Goal: Task Accomplishment & Management: Use online tool/utility

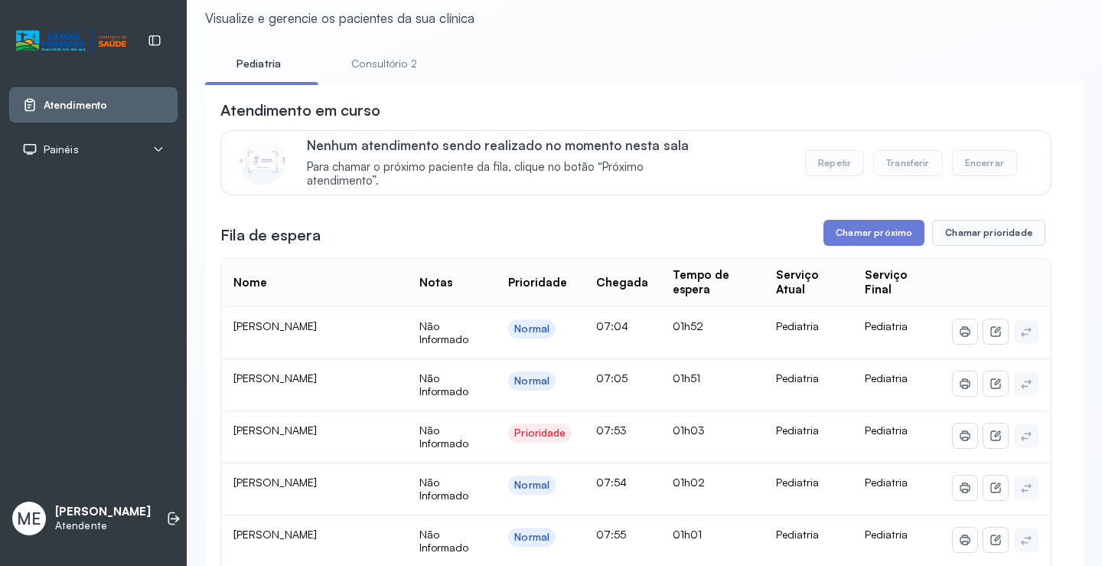
scroll to position [153, 0]
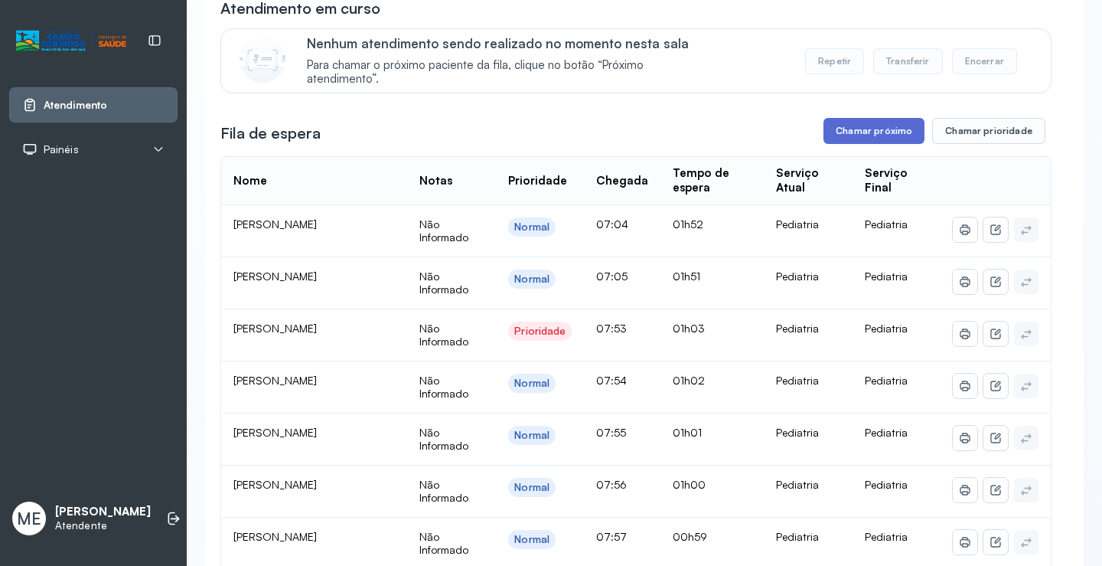
click at [844, 137] on button "Chamar próximo" at bounding box center [874, 131] width 101 height 26
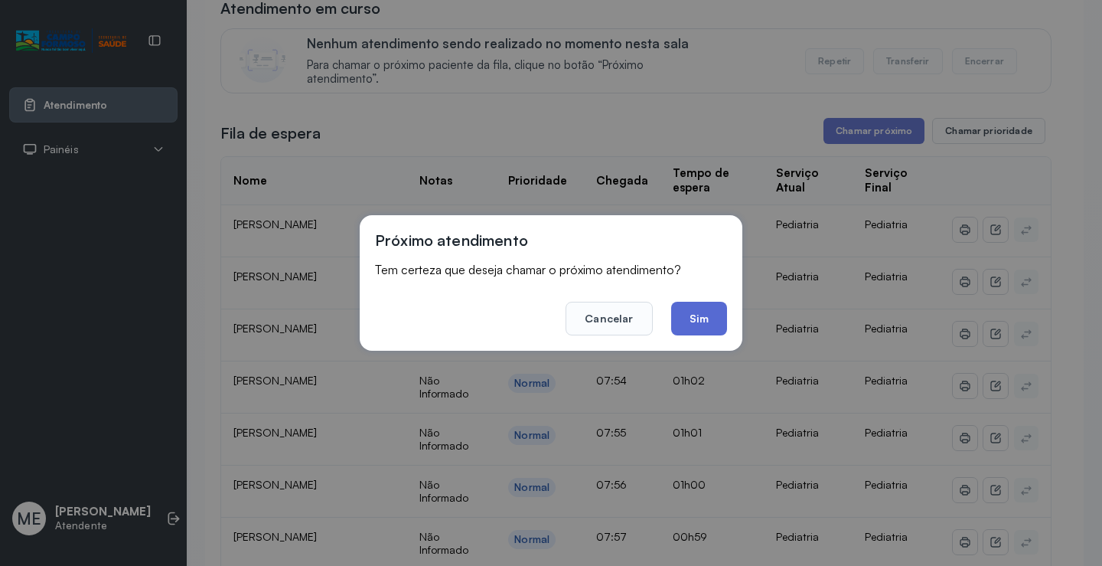
click at [687, 324] on button "Sim" at bounding box center [699, 319] width 56 height 34
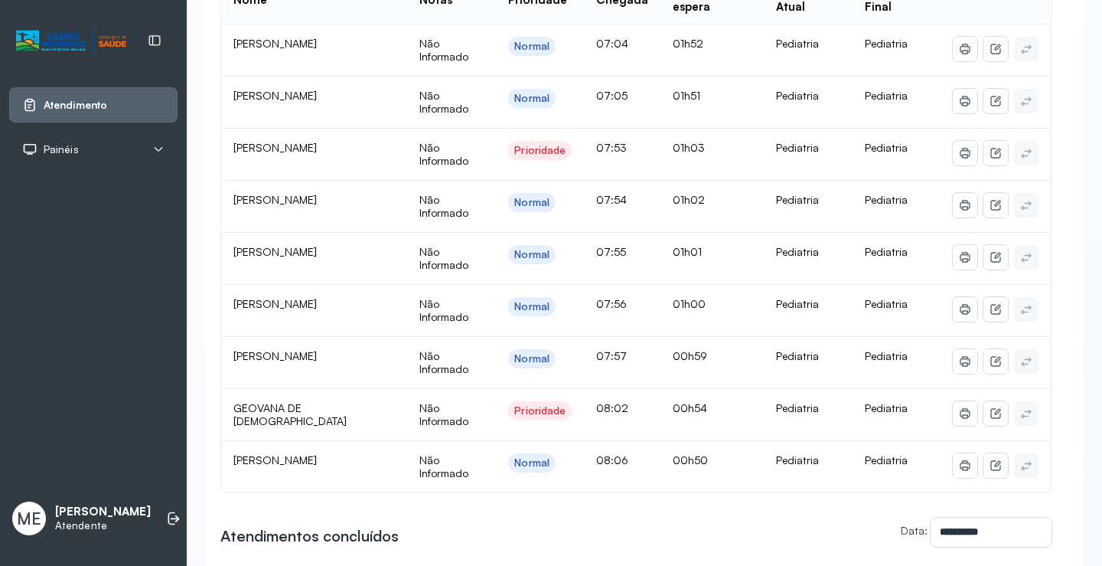
scroll to position [230, 0]
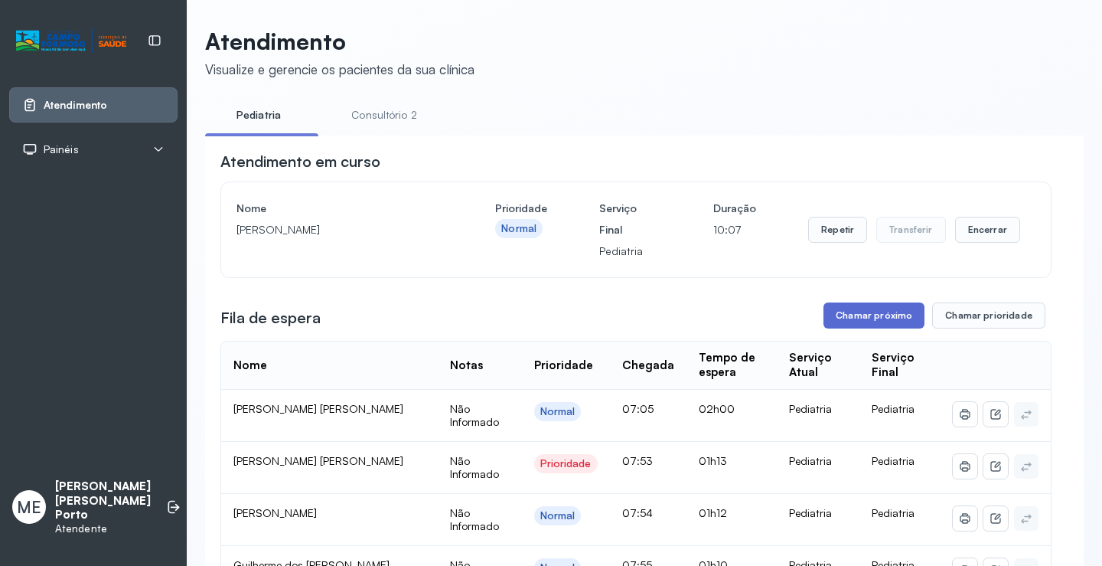
click at [883, 317] on button "Chamar próximo" at bounding box center [874, 315] width 101 height 26
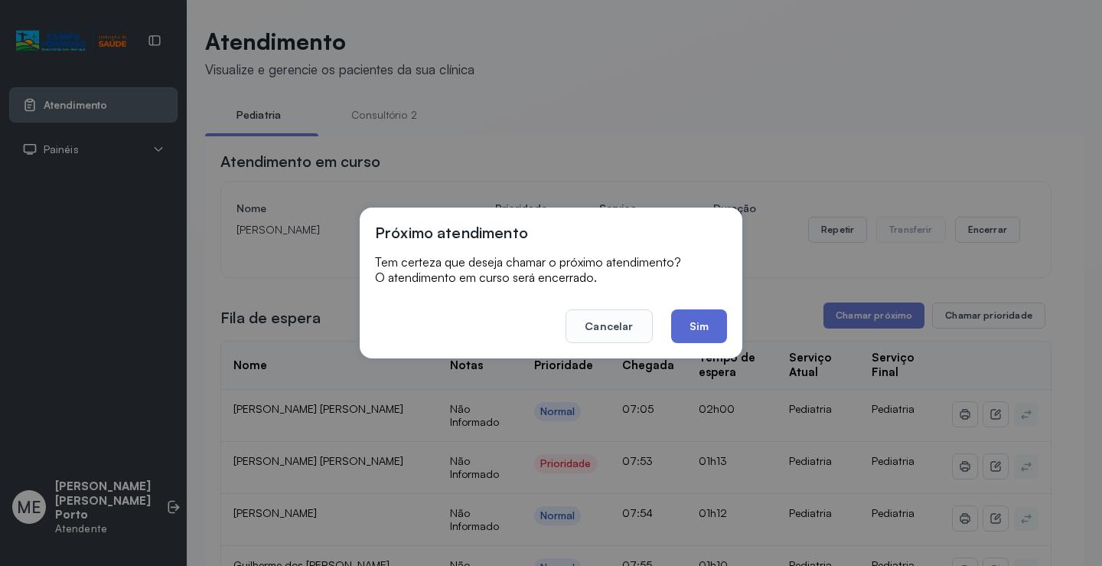
click at [705, 320] on button "Sim" at bounding box center [699, 326] width 56 height 34
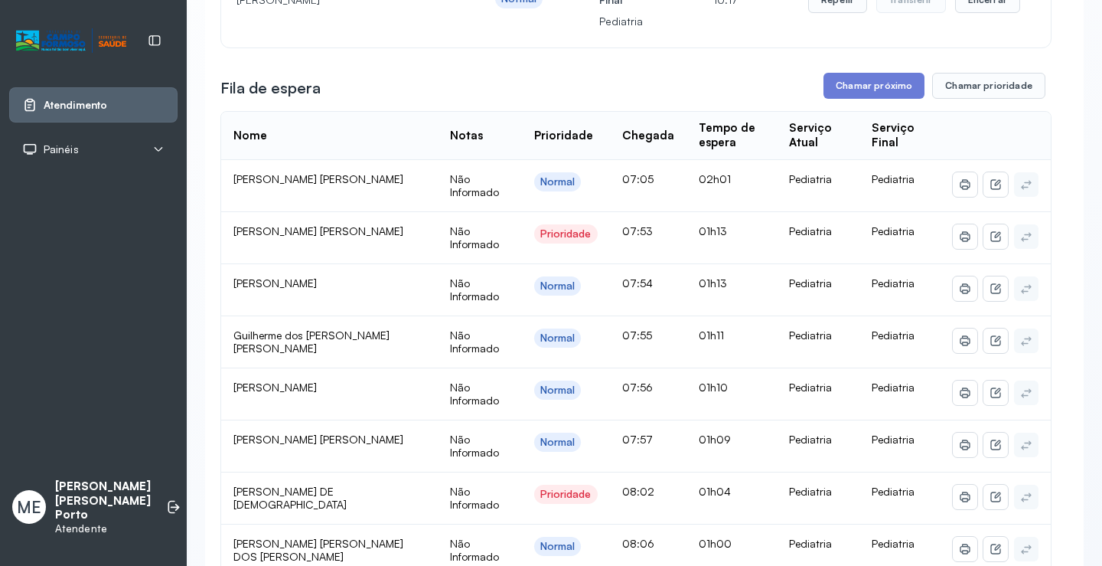
scroll to position [306, 0]
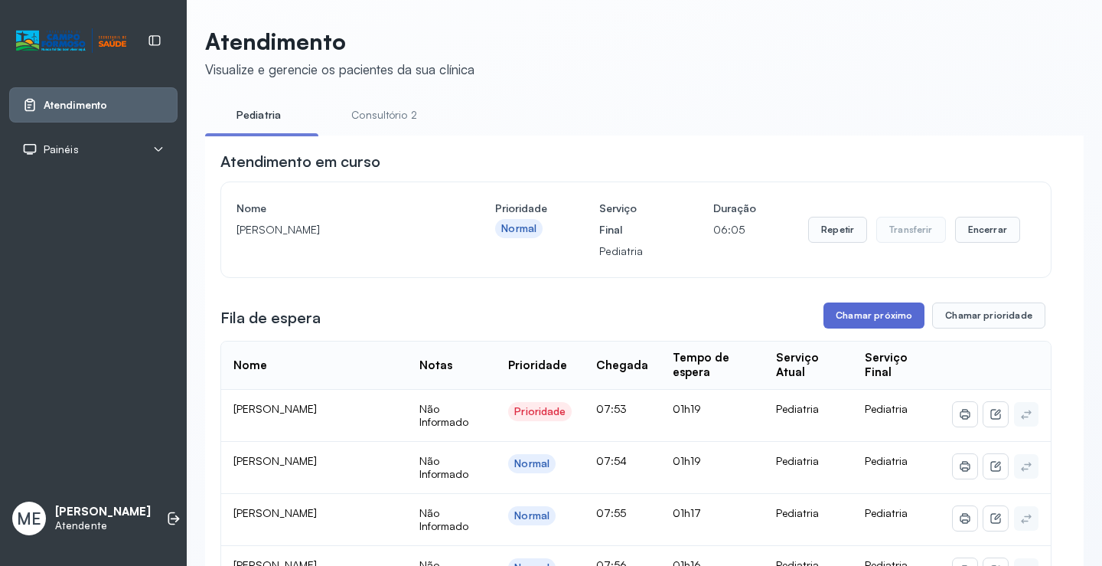
click at [866, 321] on button "Chamar próximo" at bounding box center [874, 315] width 101 height 26
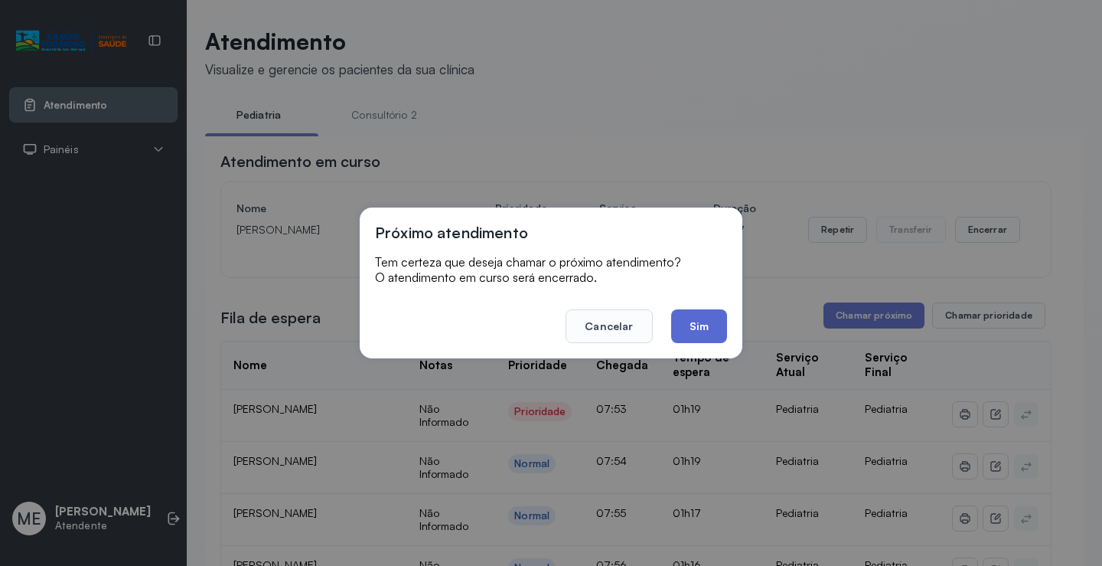
click at [707, 318] on button "Sim" at bounding box center [699, 326] width 56 height 34
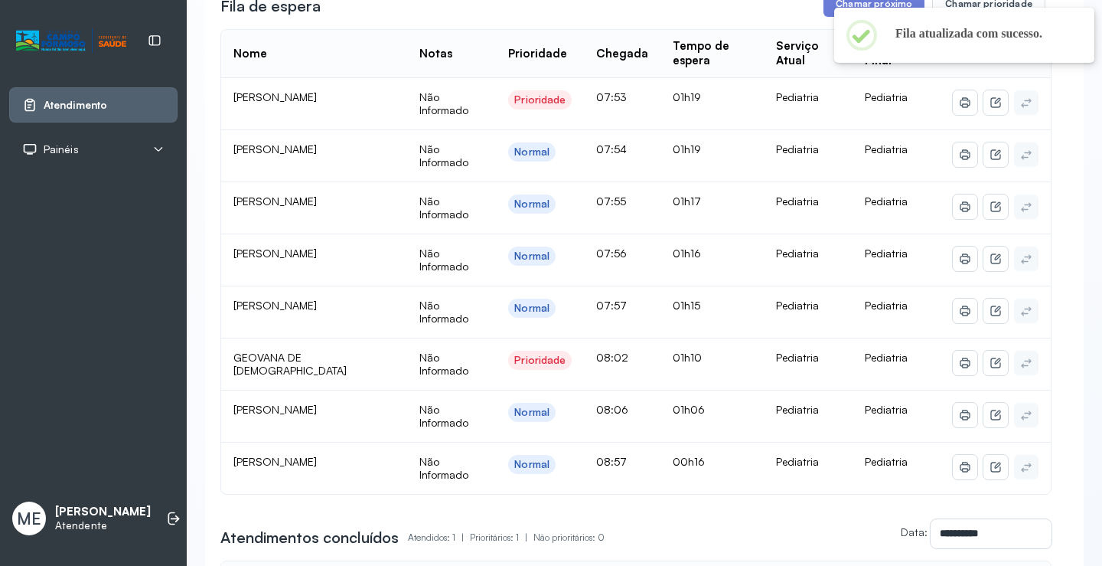
scroll to position [230, 0]
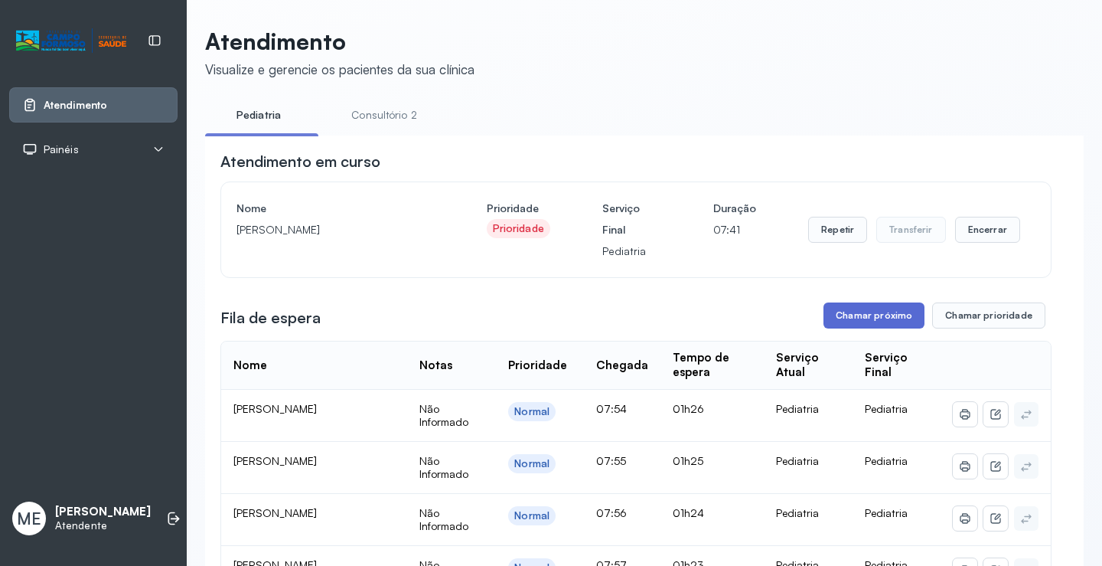
click at [847, 316] on button "Chamar próximo" at bounding box center [874, 315] width 101 height 26
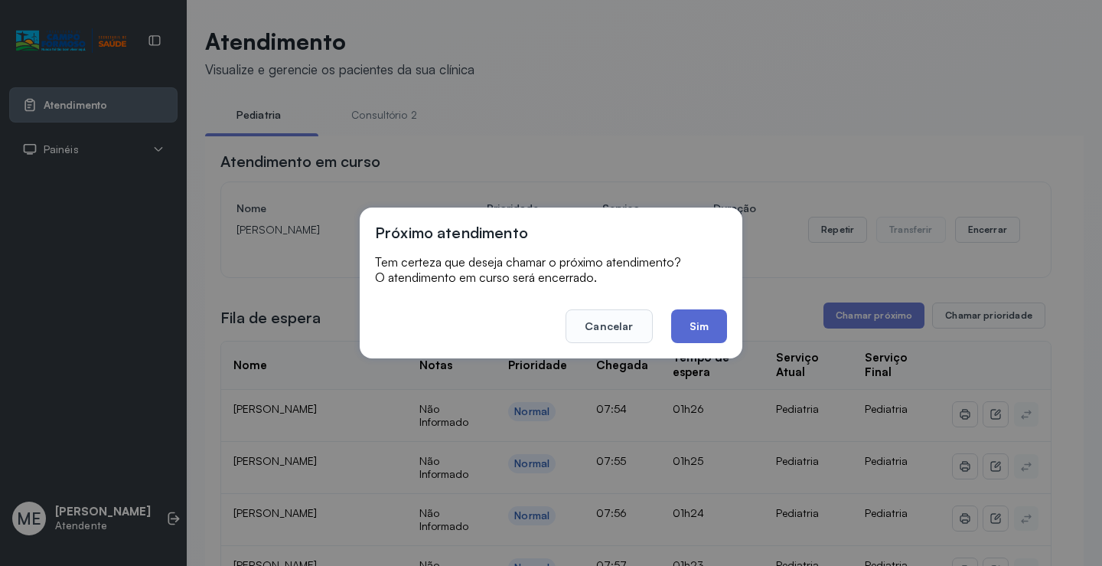
click at [696, 320] on button "Sim" at bounding box center [699, 326] width 56 height 34
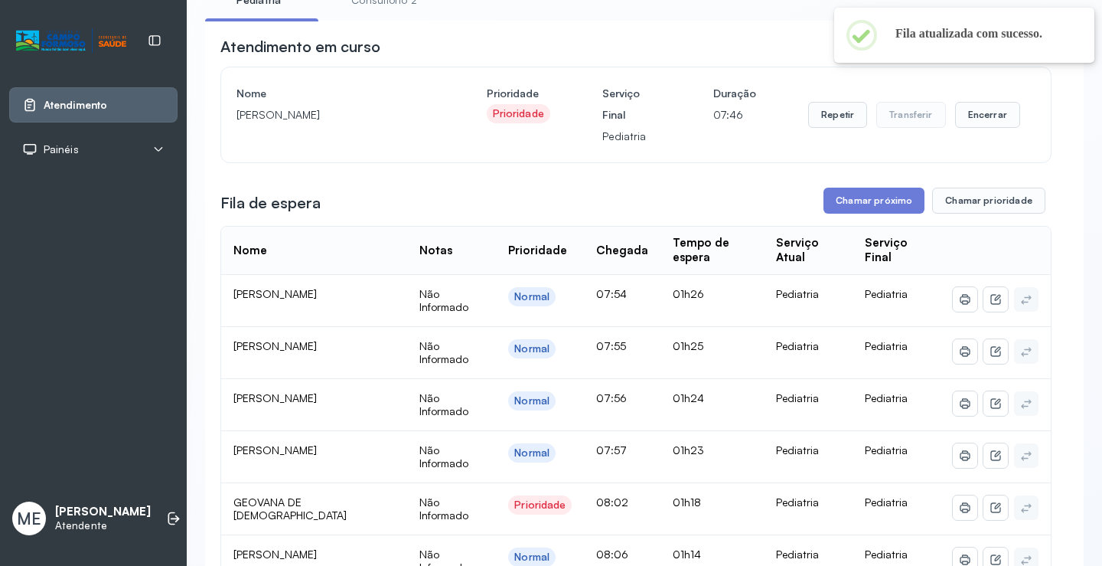
scroll to position [154, 0]
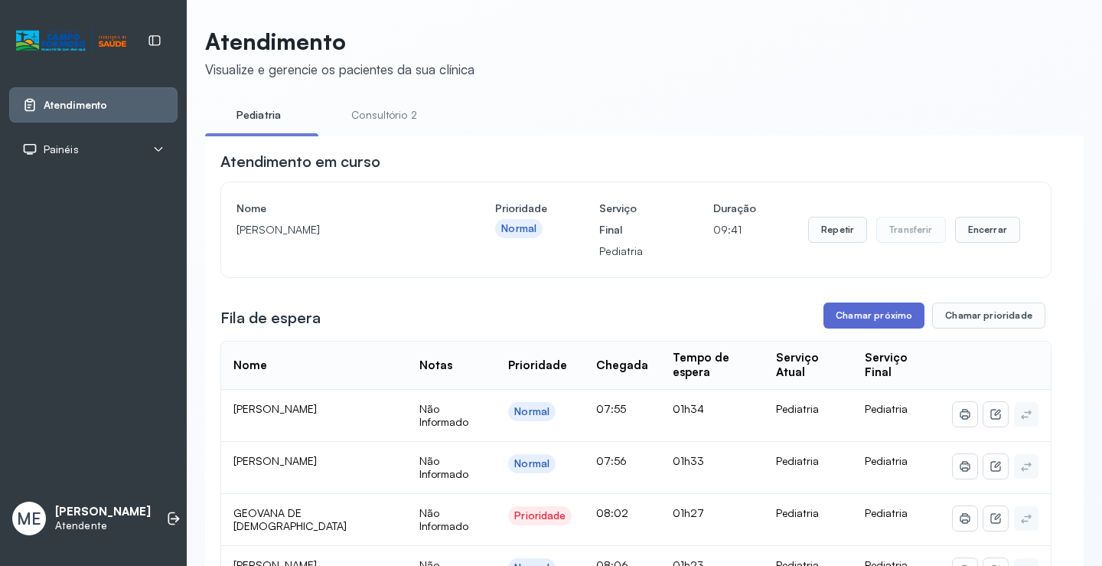
click at [848, 326] on button "Chamar próximo" at bounding box center [874, 315] width 101 height 26
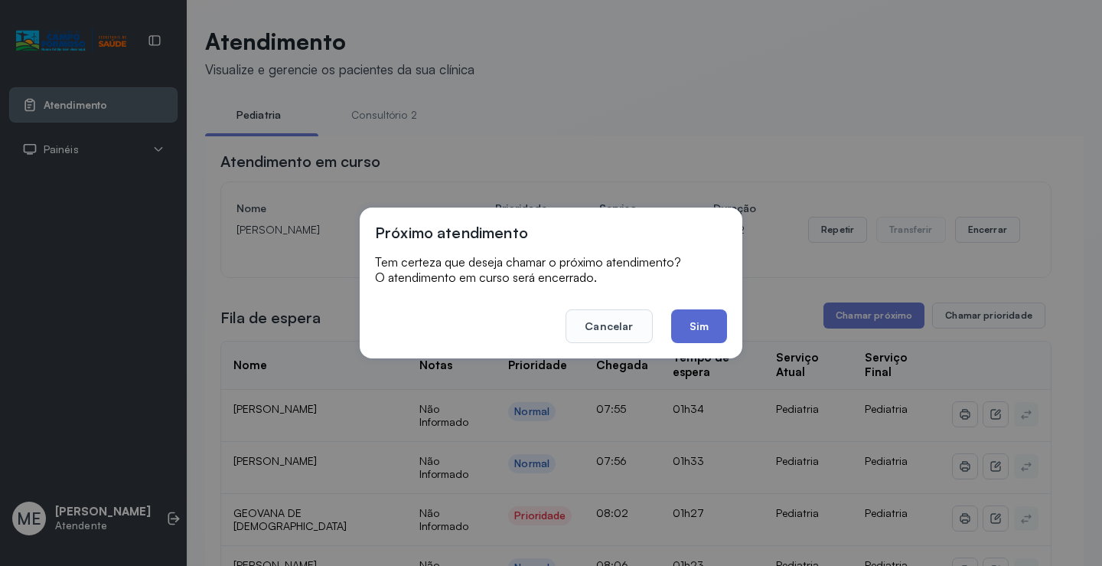
click at [705, 332] on button "Sim" at bounding box center [699, 326] width 56 height 34
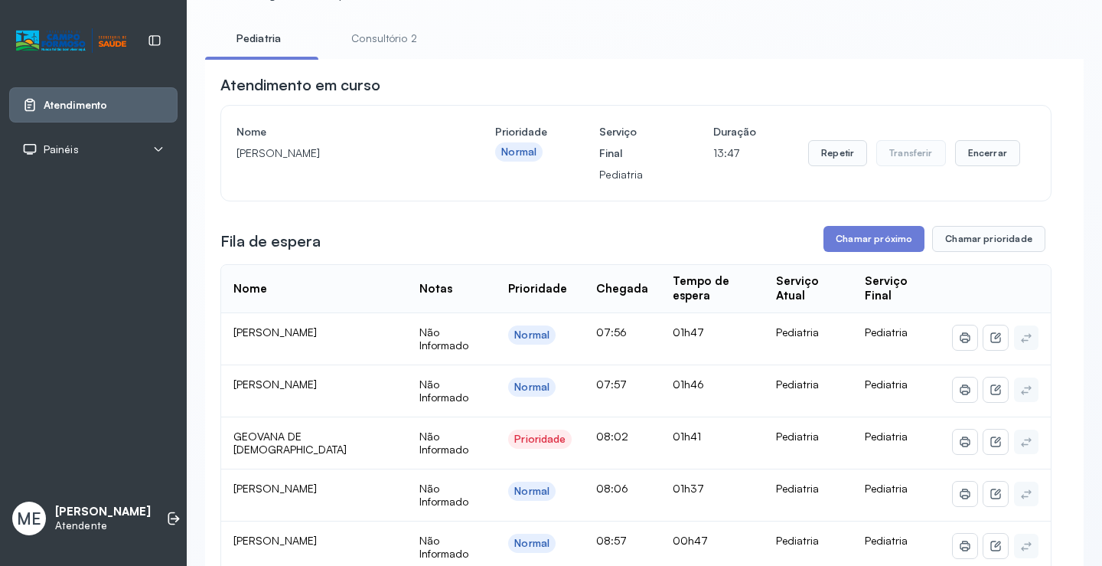
scroll to position [153, 0]
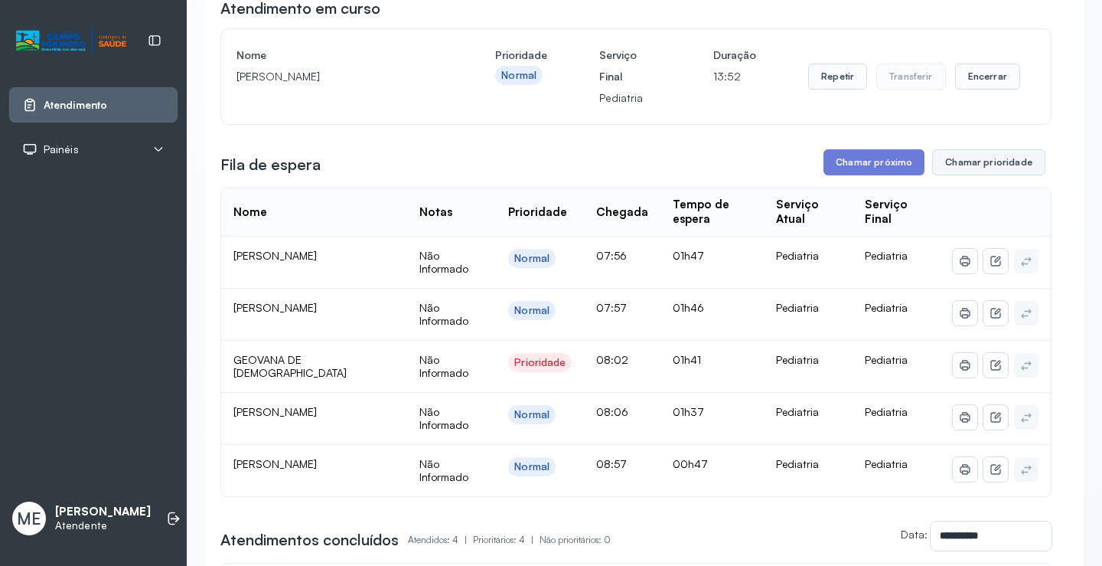
click at [981, 169] on button "Chamar prioridade" at bounding box center [988, 162] width 113 height 26
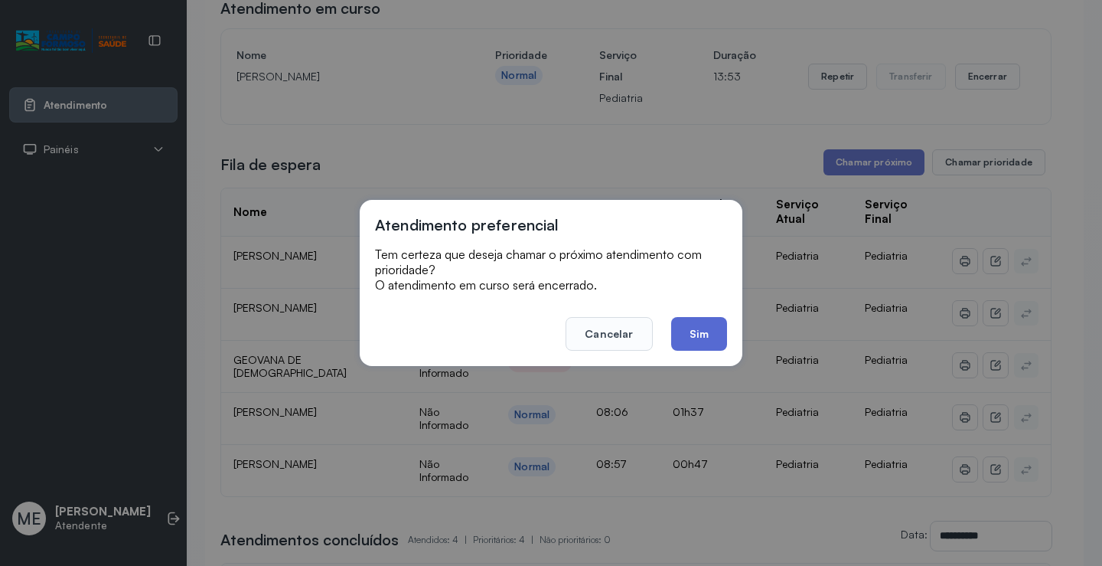
click at [700, 333] on button "Sim" at bounding box center [699, 334] width 56 height 34
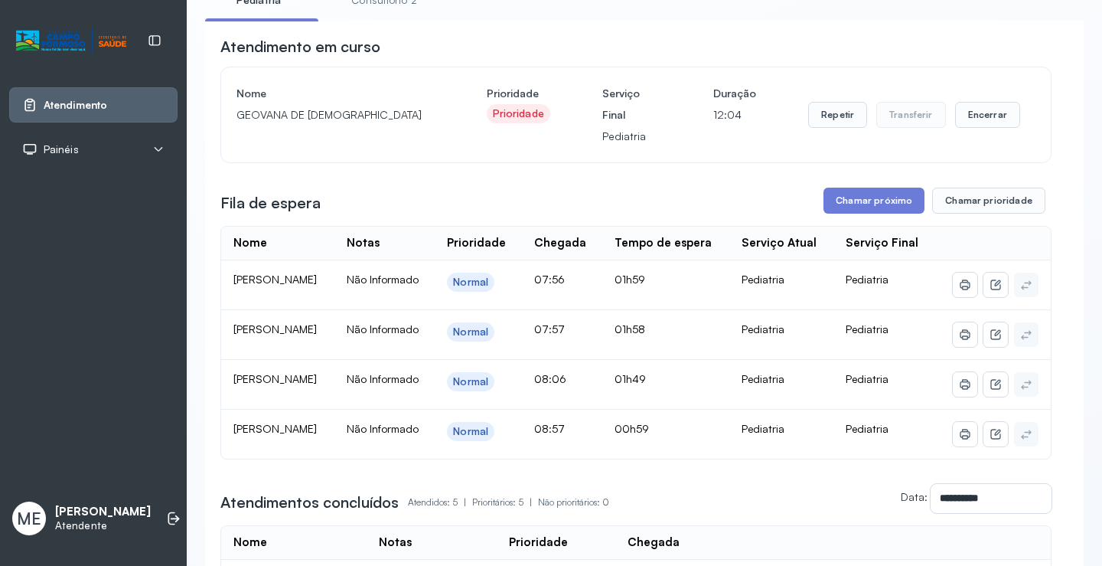
scroll to position [153, 0]
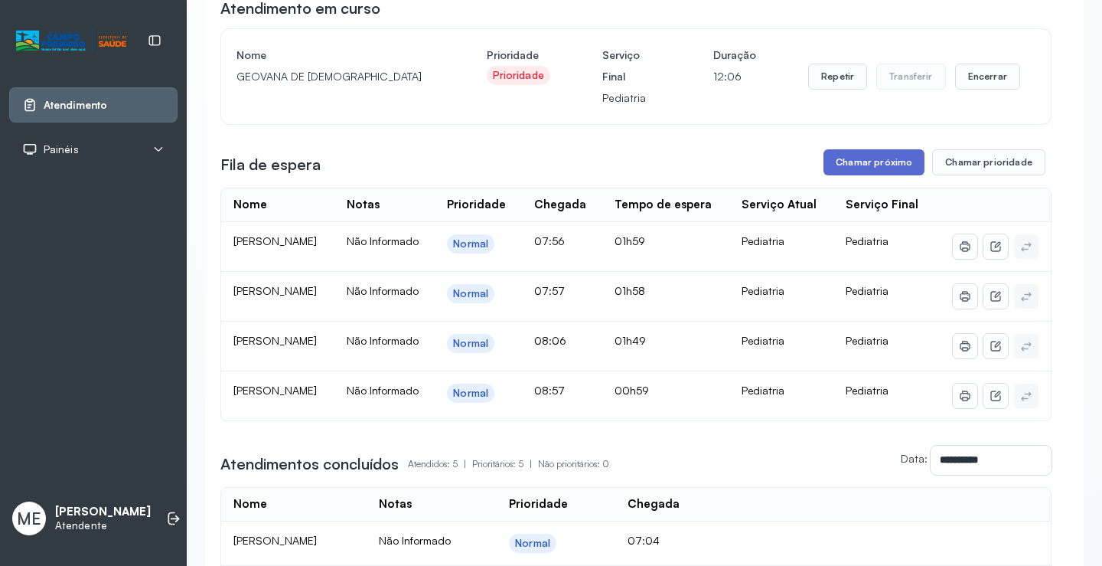
click at [870, 163] on button "Chamar próximo" at bounding box center [874, 162] width 101 height 26
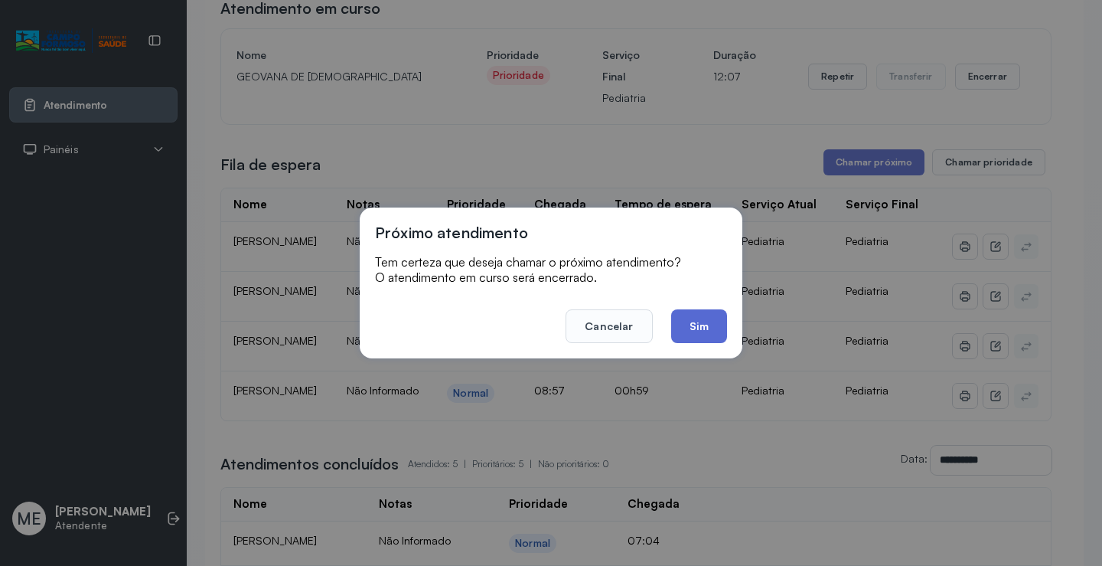
click at [703, 325] on button "Sim" at bounding box center [699, 326] width 56 height 34
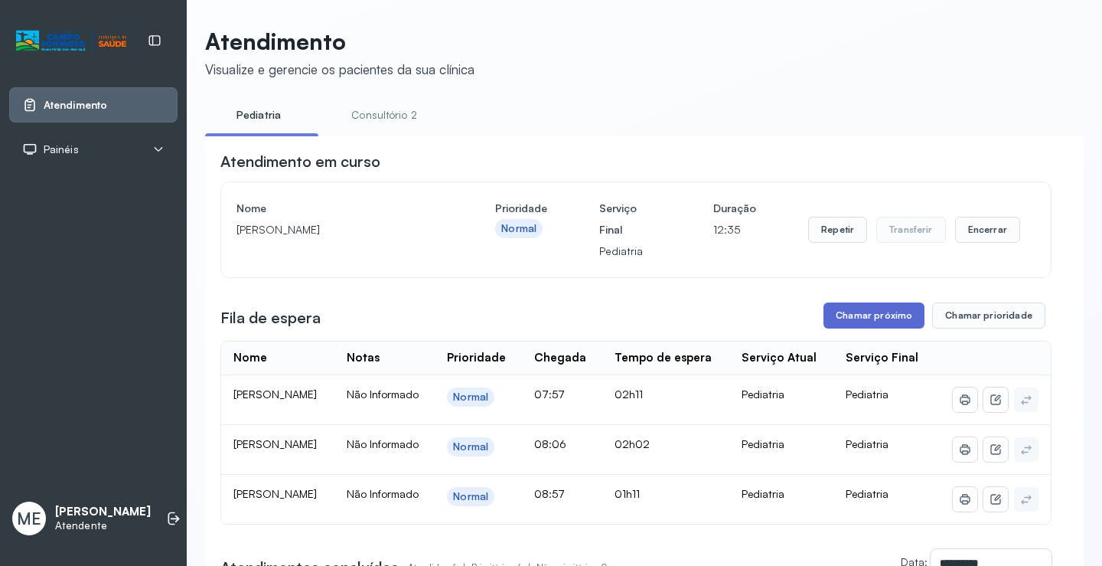
click at [849, 318] on button "Chamar próximo" at bounding box center [874, 315] width 101 height 26
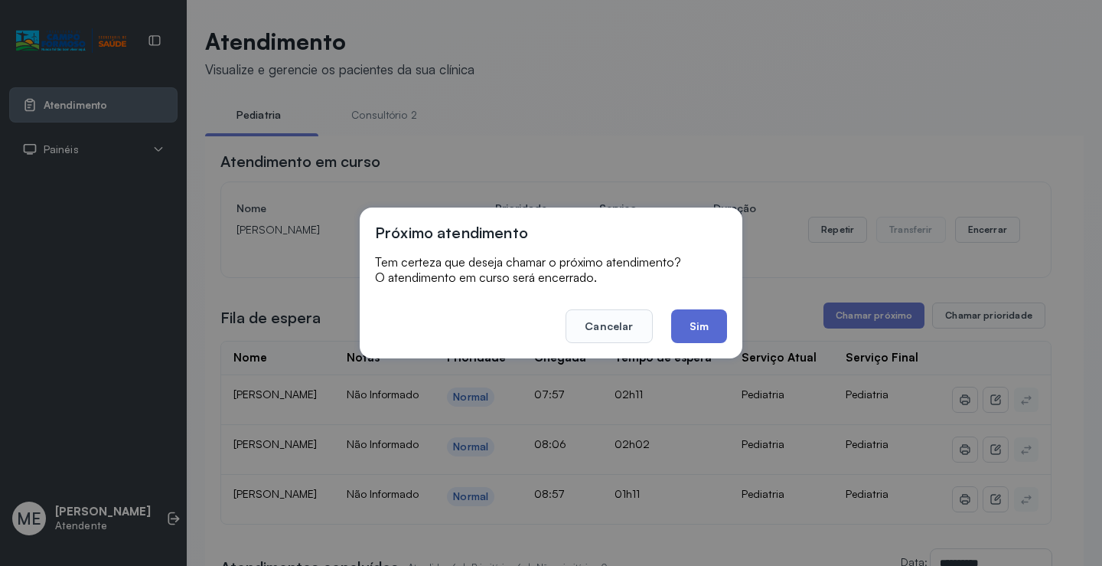
click at [700, 317] on button "Sim" at bounding box center [699, 326] width 56 height 34
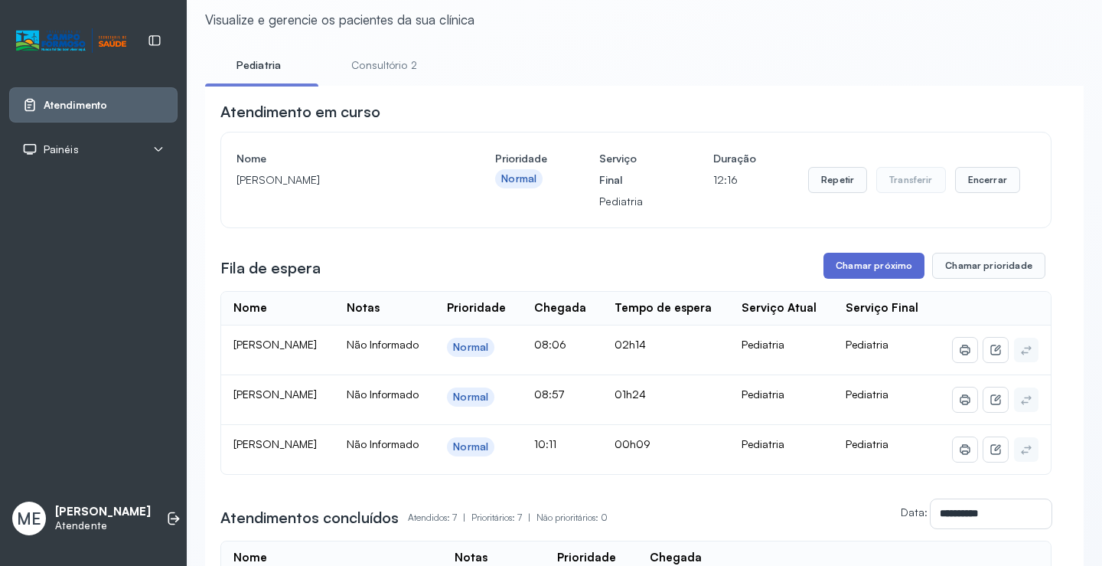
scroll to position [77, 0]
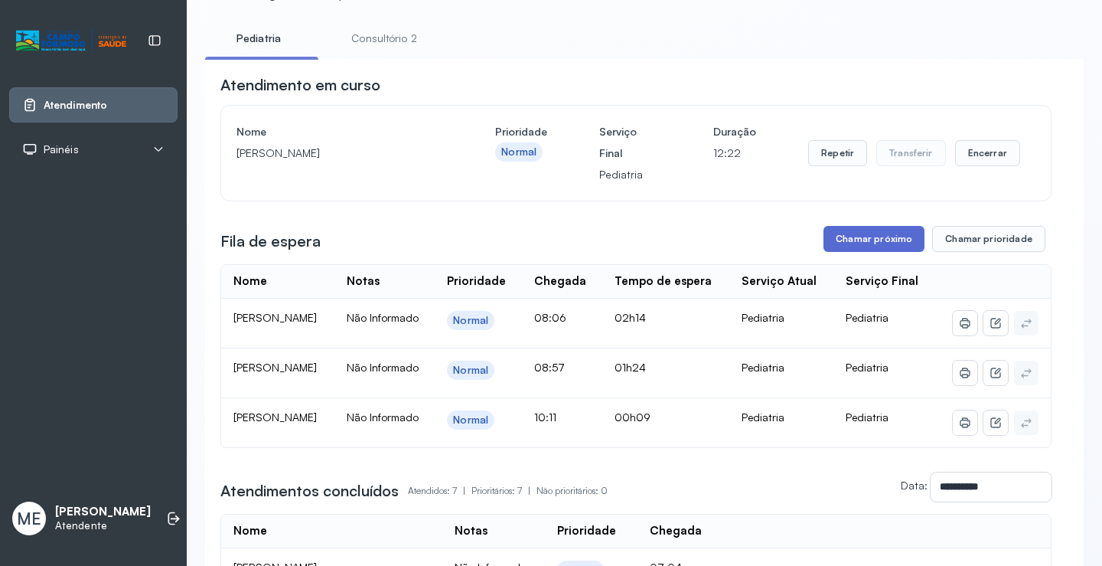
click at [874, 240] on button "Chamar próximo" at bounding box center [874, 239] width 101 height 26
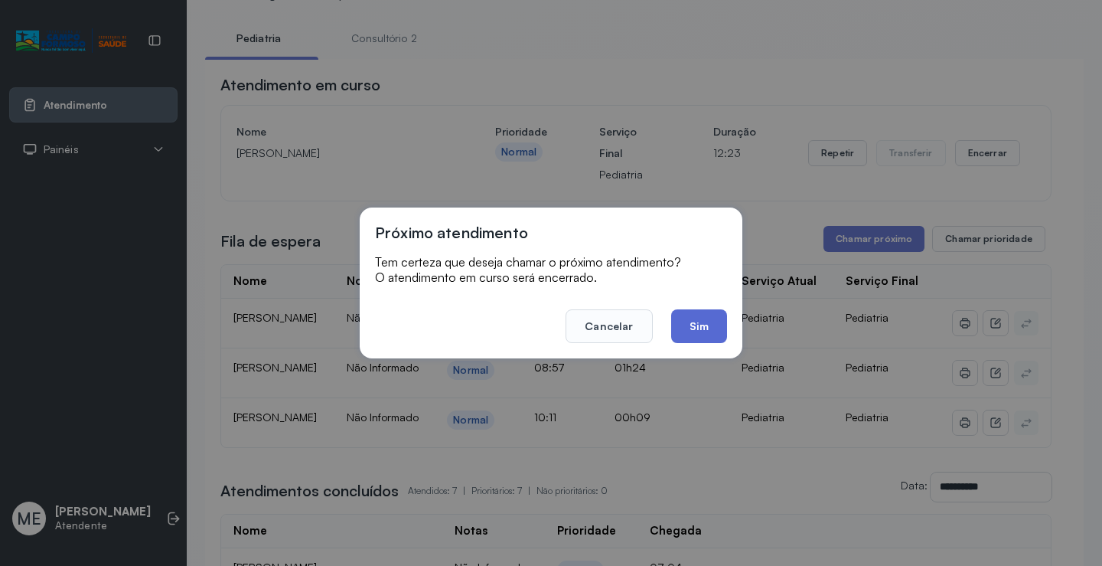
click at [687, 322] on button "Sim" at bounding box center [699, 326] width 56 height 34
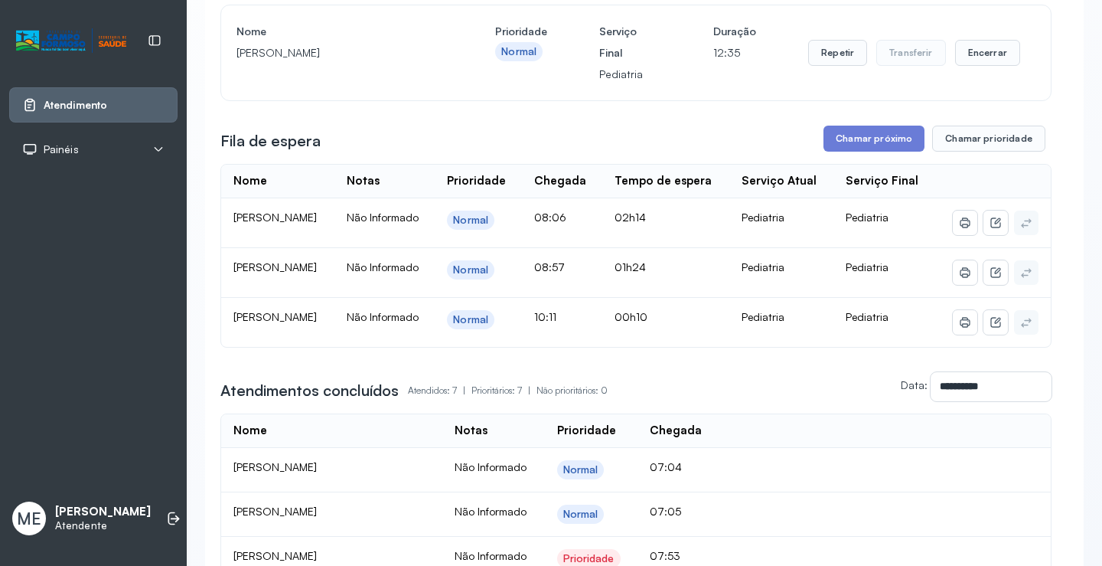
scroll to position [153, 0]
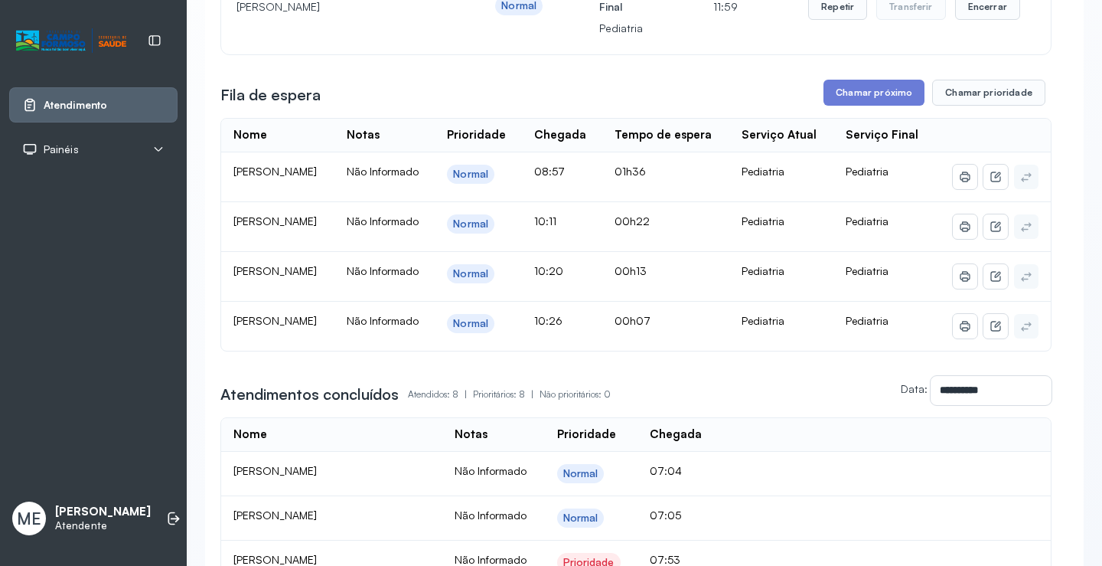
scroll to position [230, 0]
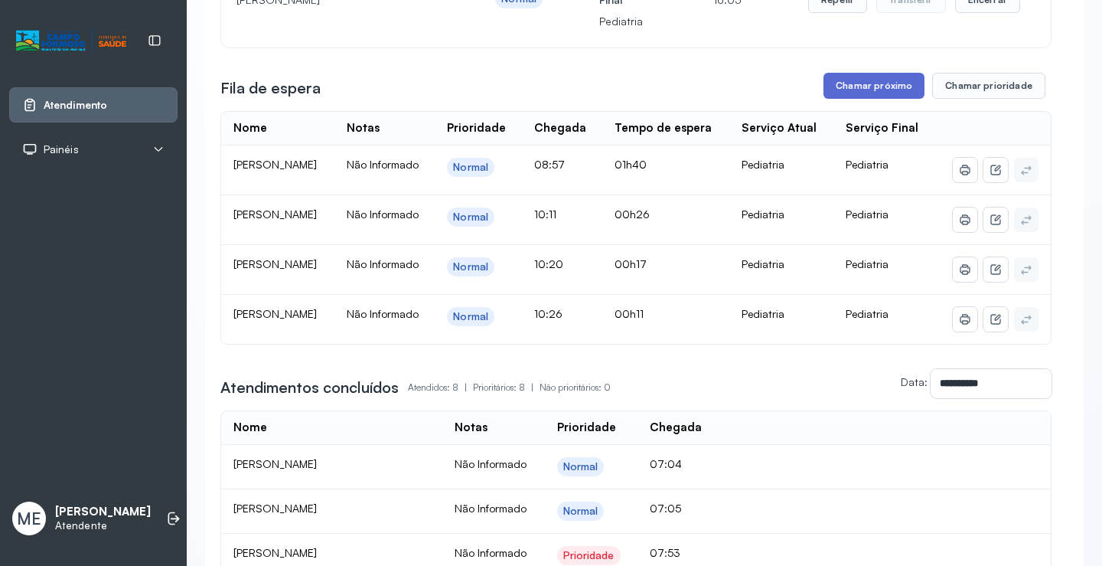
click at [887, 90] on button "Chamar próximo" at bounding box center [874, 86] width 101 height 26
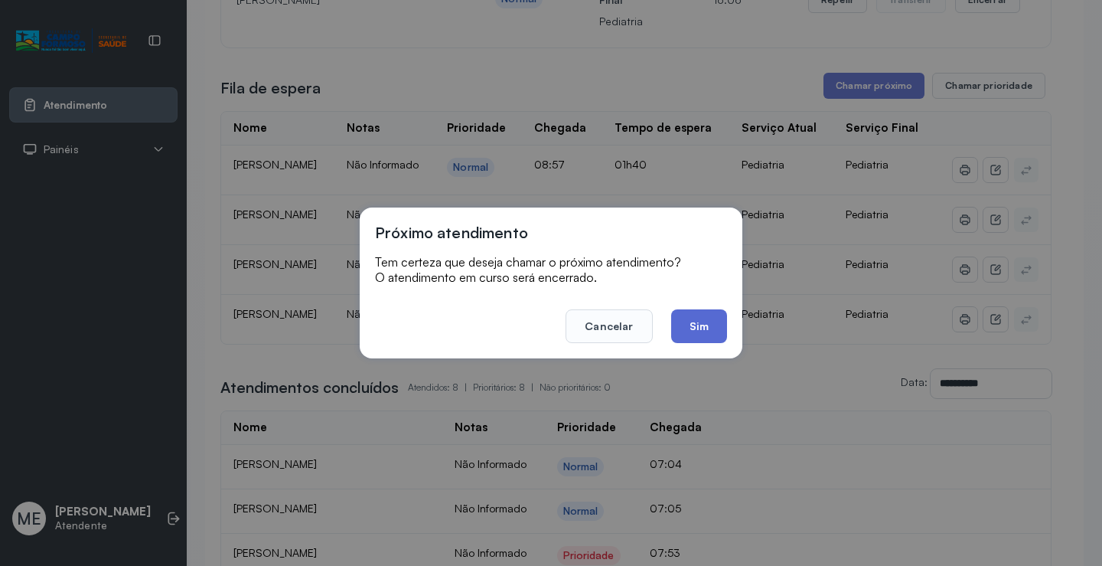
click at [693, 328] on button "Sim" at bounding box center [699, 326] width 56 height 34
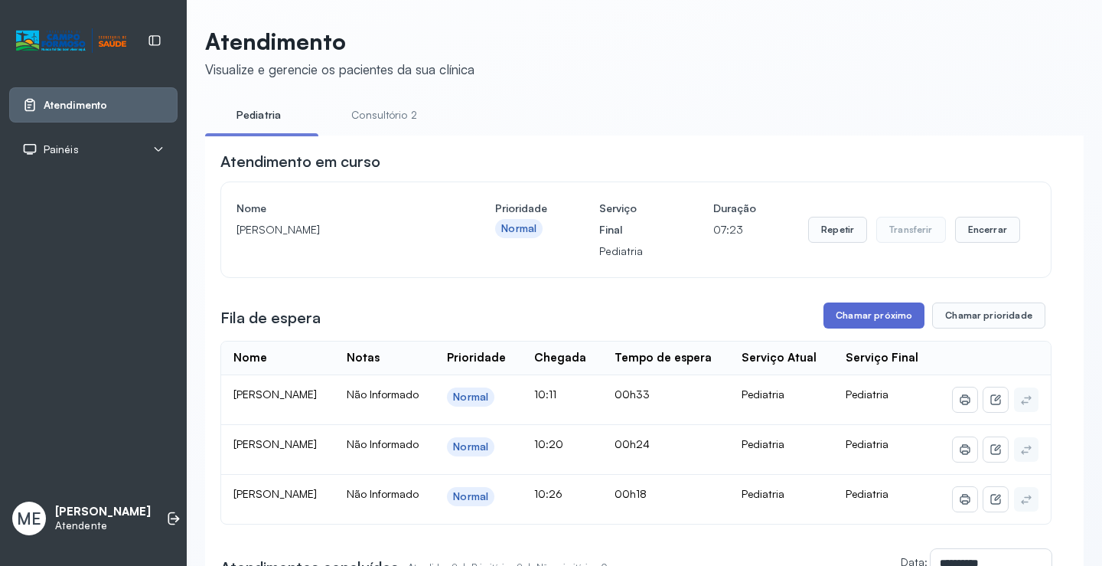
click at [832, 315] on button "Chamar próximo" at bounding box center [874, 315] width 101 height 26
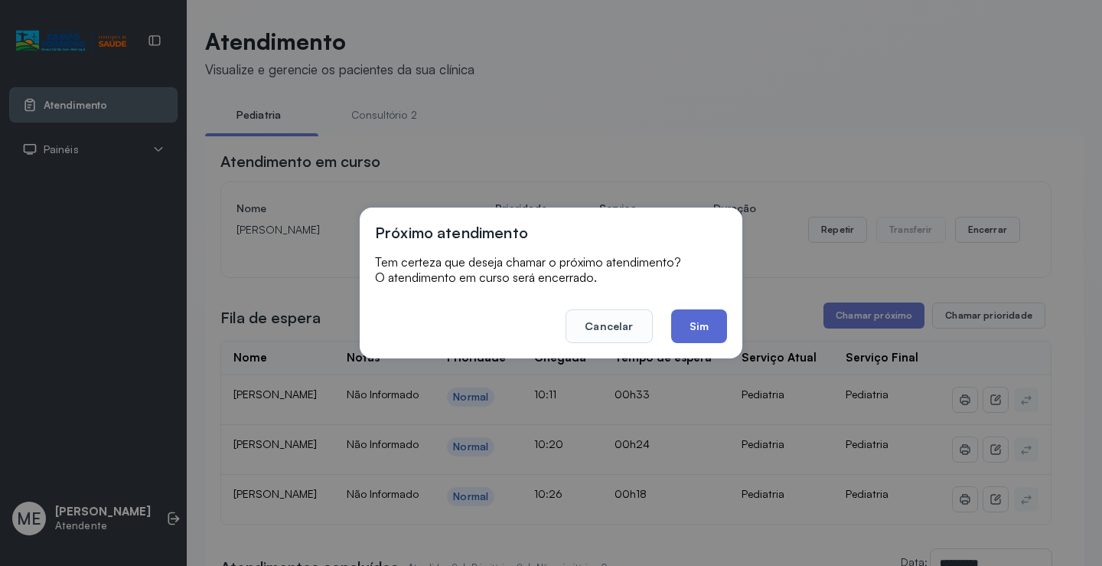
click at [700, 332] on button "Sim" at bounding box center [699, 326] width 56 height 34
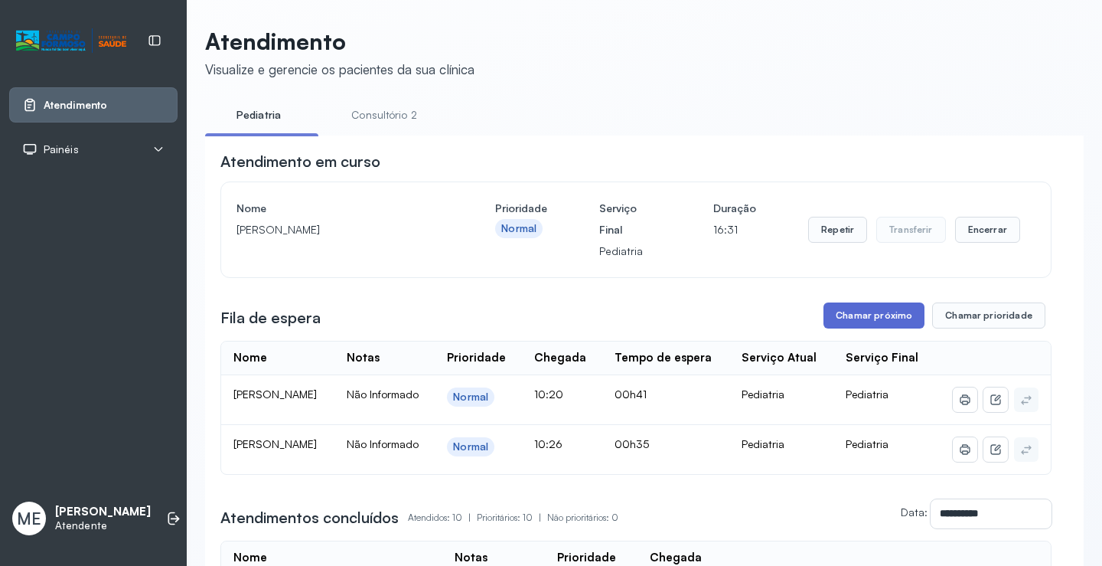
click at [837, 318] on button "Chamar próximo" at bounding box center [874, 315] width 101 height 26
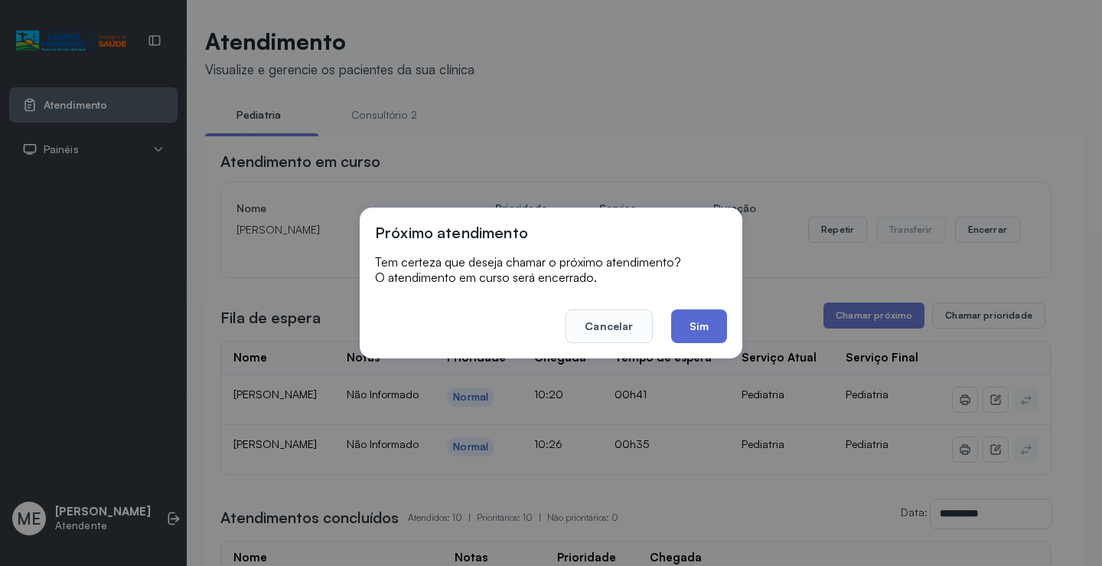
click at [688, 331] on button "Sim" at bounding box center [699, 326] width 56 height 34
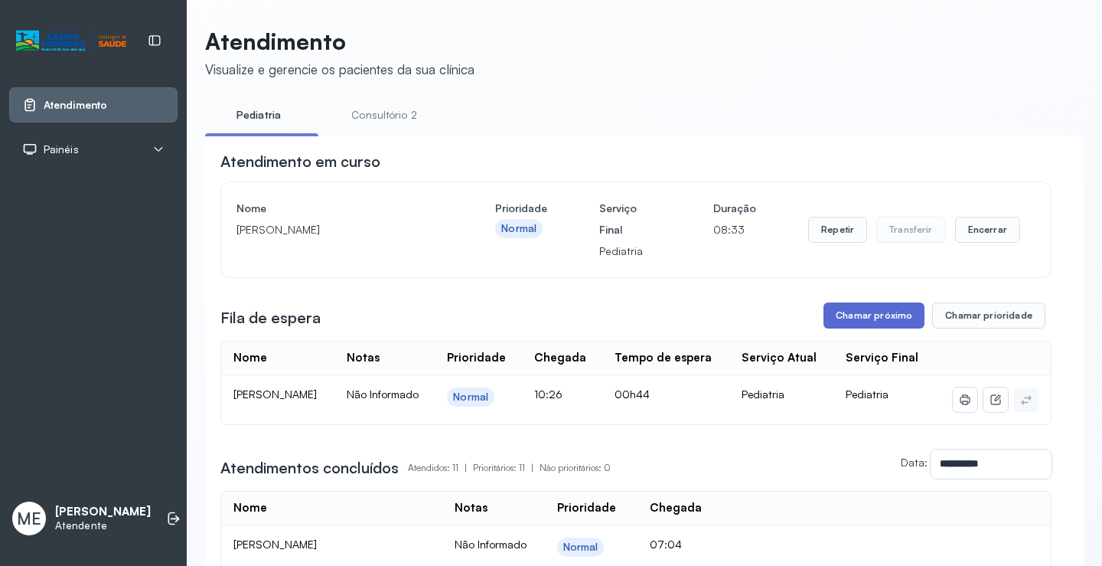
click at [844, 317] on button "Chamar próximo" at bounding box center [874, 315] width 101 height 26
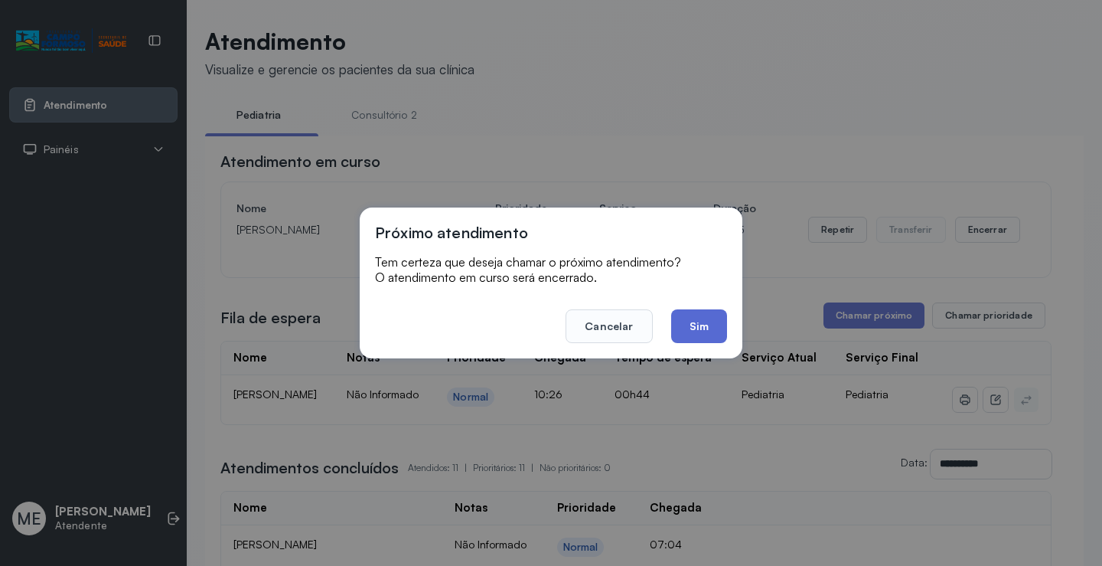
click at [712, 321] on button "Sim" at bounding box center [699, 326] width 56 height 34
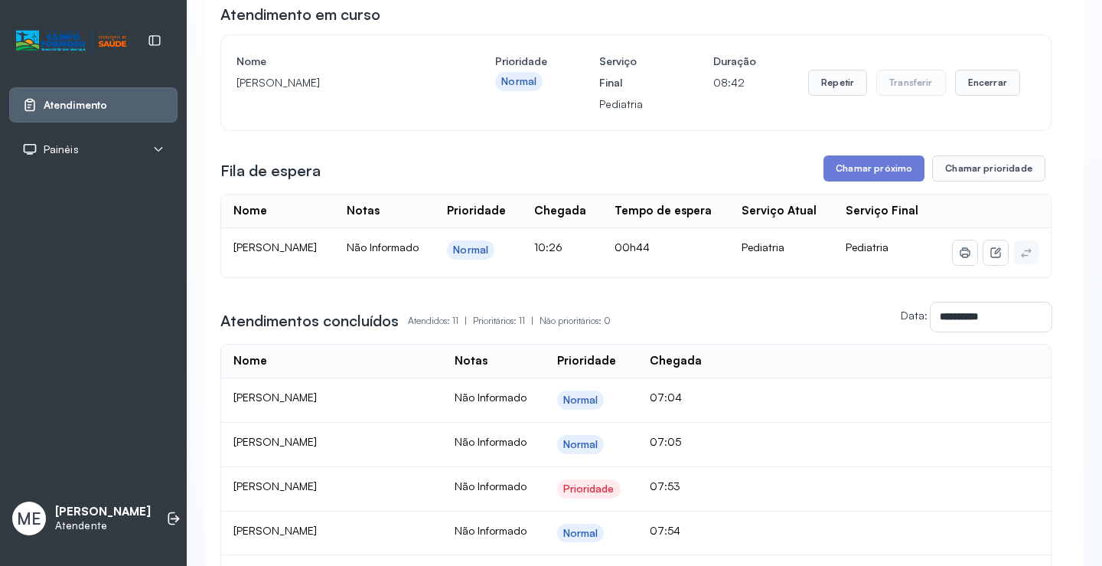
scroll to position [84, 0]
